Goal: Transaction & Acquisition: Purchase product/service

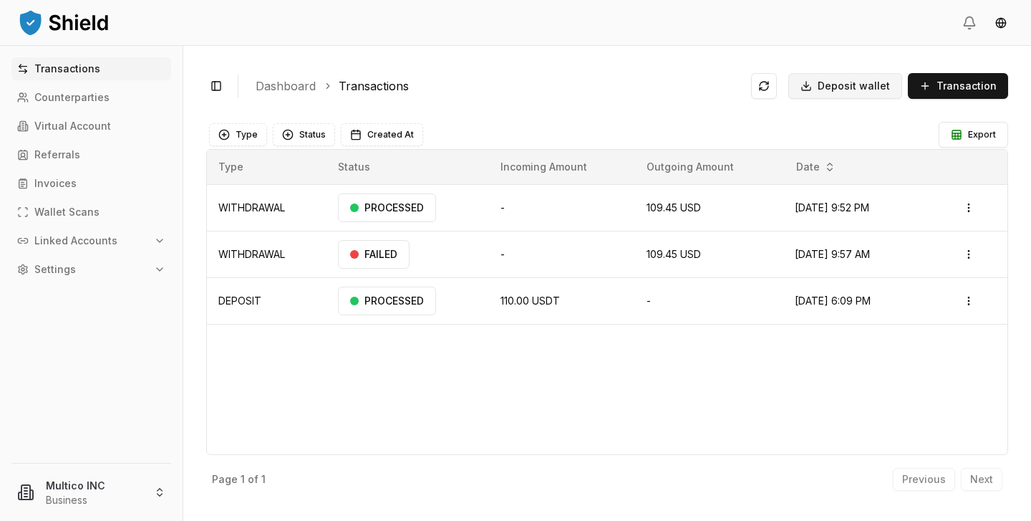
click at [880, 90] on span "Deposit wallet" at bounding box center [854, 86] width 72 height 14
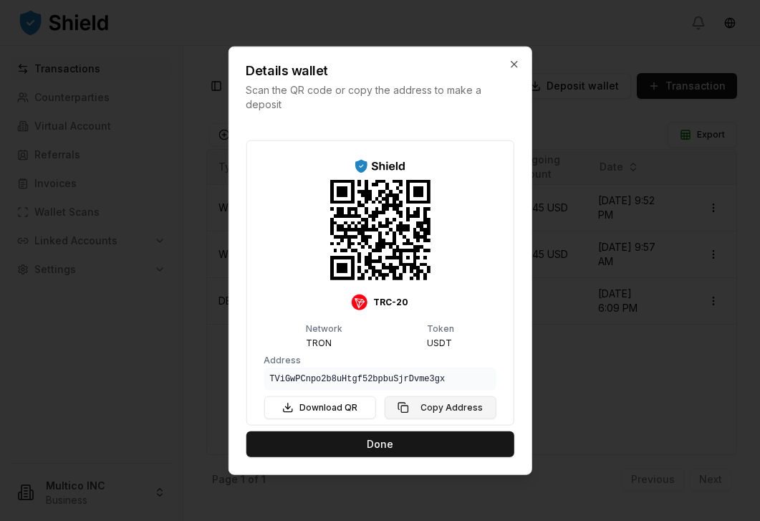
click at [425, 404] on button "Copy Address" at bounding box center [441, 407] width 112 height 23
click at [427, 408] on button "Copy Address" at bounding box center [441, 407] width 112 height 23
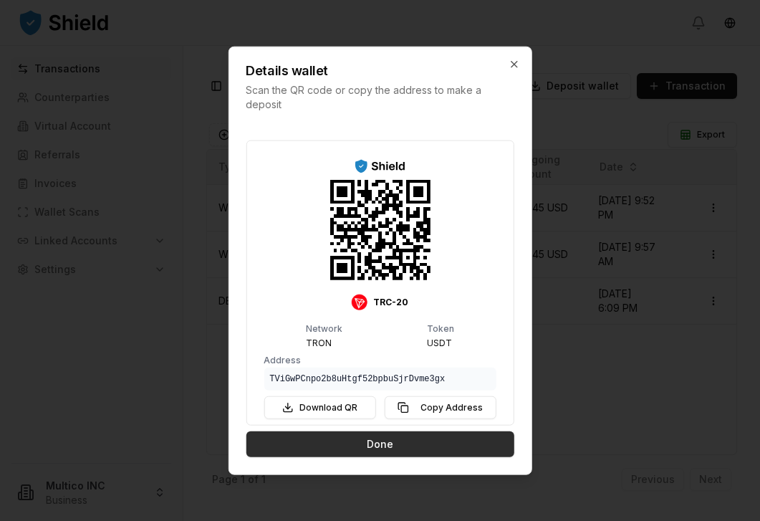
click at [415, 435] on button "Done" at bounding box center [380, 444] width 268 height 26
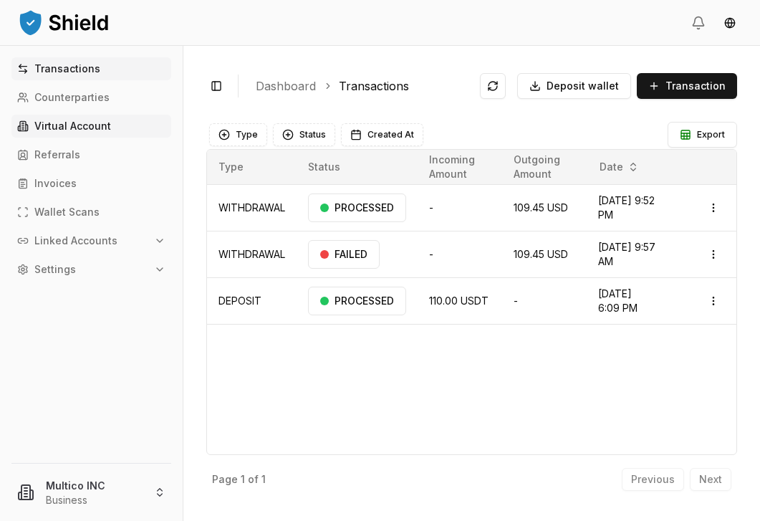
click at [72, 132] on link "Virtual Account" at bounding box center [91, 126] width 160 height 23
click at [72, 68] on p "Transactions" at bounding box center [67, 69] width 66 height 10
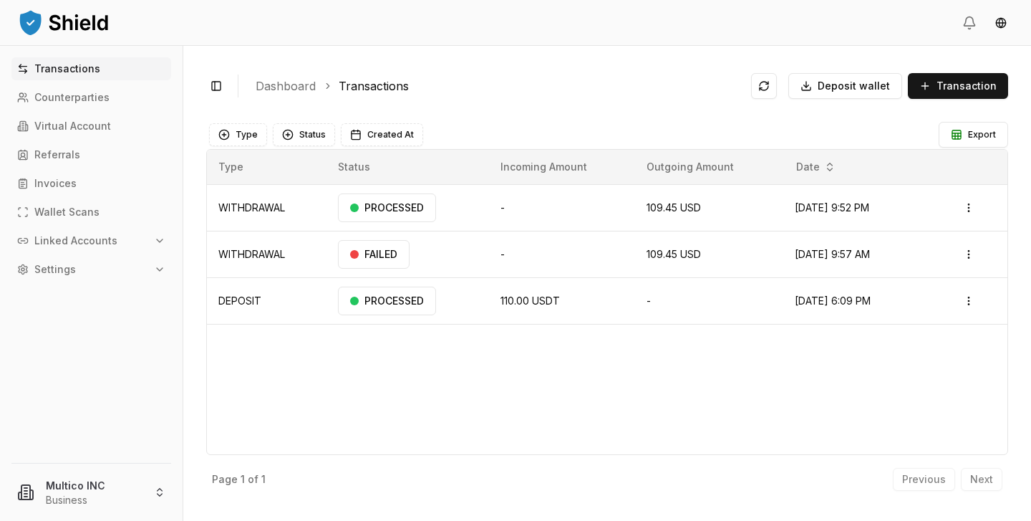
click at [75, 70] on p "Transactions" at bounding box center [67, 69] width 66 height 10
click at [65, 135] on link "Virtual Account" at bounding box center [91, 126] width 160 height 23
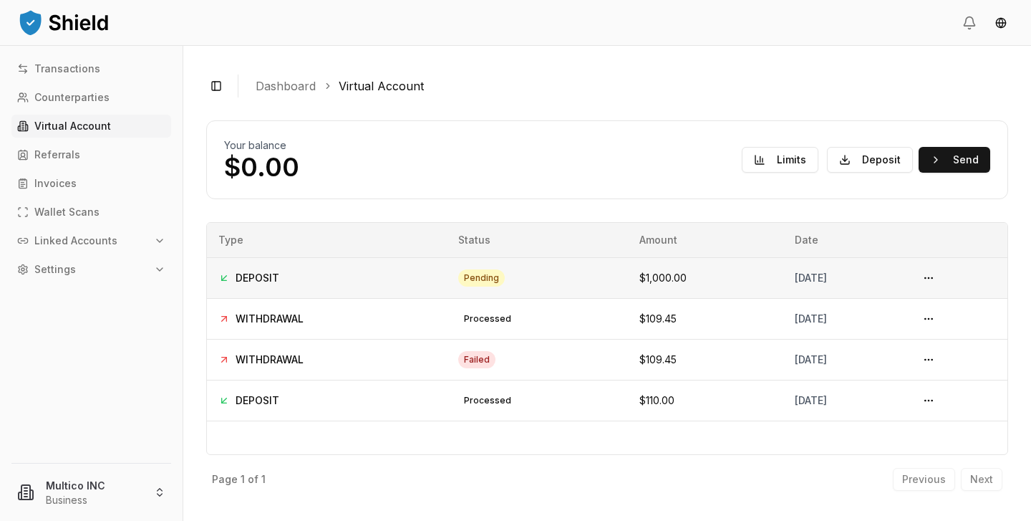
click at [394, 284] on div "DEPOSIT" at bounding box center [326, 278] width 217 height 14
click at [950, 168] on button "Send" at bounding box center [955, 160] width 72 height 26
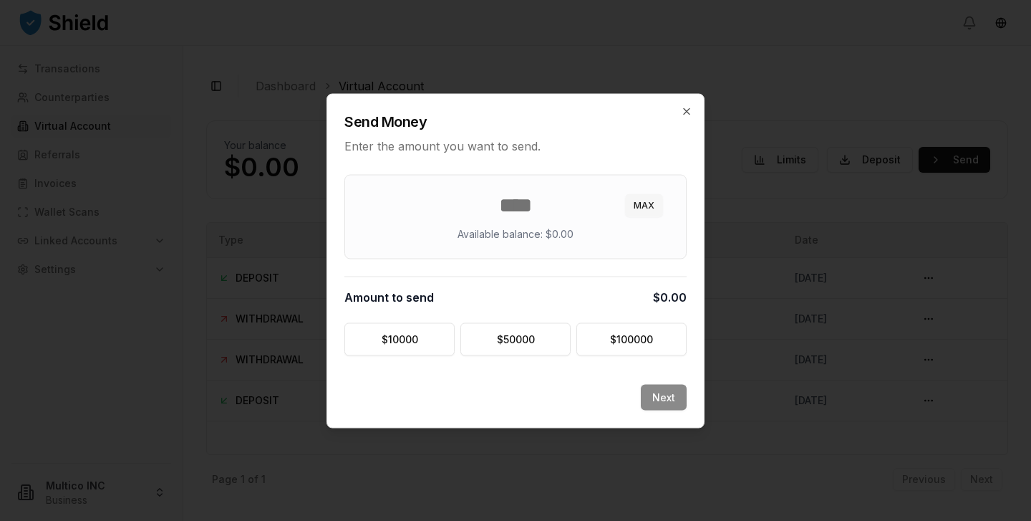
click at [645, 211] on button "MAX" at bounding box center [644, 204] width 38 height 23
type input "*"
click at [645, 211] on button "MAX" at bounding box center [644, 204] width 38 height 23
click at [688, 115] on icon "button" at bounding box center [686, 110] width 11 height 11
